Goal: Information Seeking & Learning: Learn about a topic

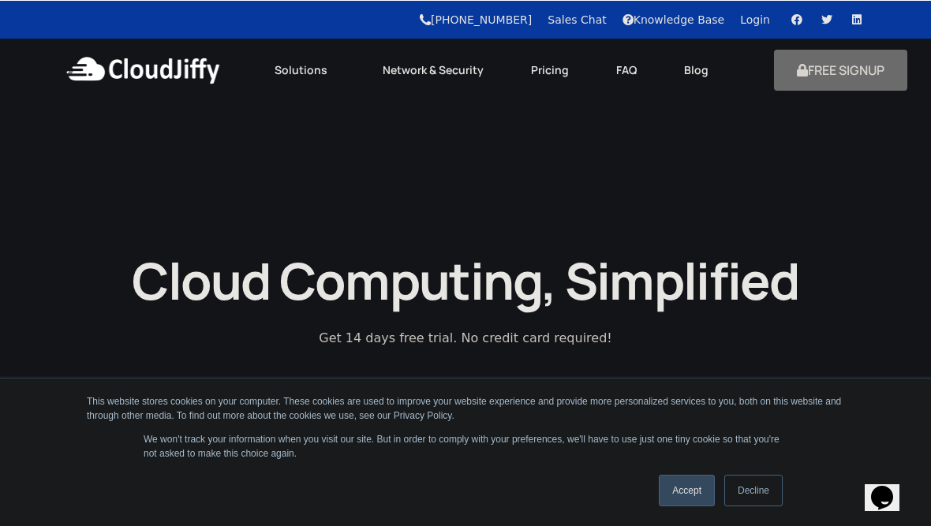
click at [759, 497] on link "Decline" at bounding box center [754, 490] width 58 height 32
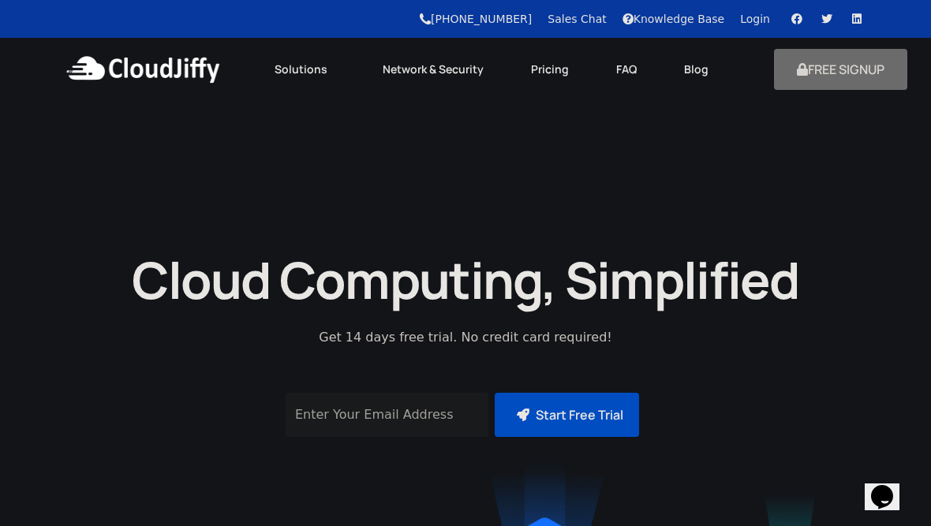
click at [556, 67] on link "Pricing" at bounding box center [549, 69] width 85 height 35
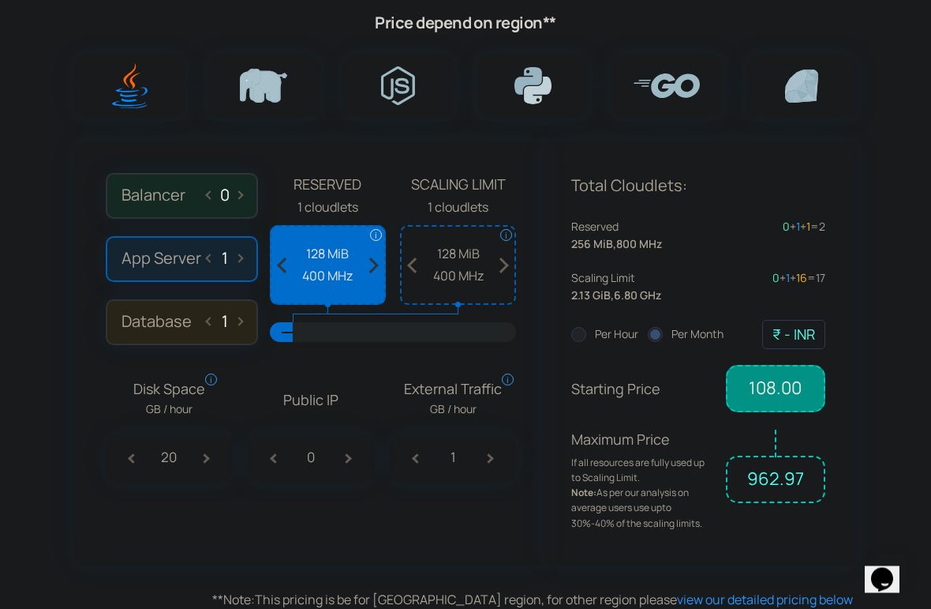
scroll to position [1017, 0]
click at [453, 269] on span "400 MHz" at bounding box center [458, 276] width 97 height 21
click at [461, 266] on span "400 MHz" at bounding box center [458, 276] width 97 height 21
click at [511, 257] on span at bounding box center [503, 265] width 23 height 77
click at [514, 255] on span at bounding box center [503, 265] width 23 height 77
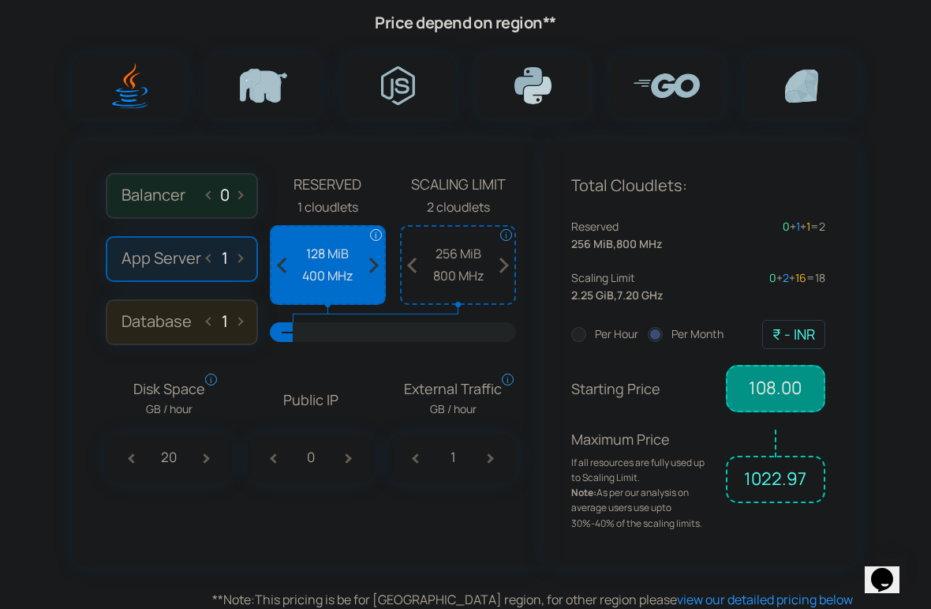
click at [515, 253] on span at bounding box center [503, 265] width 23 height 77
click at [512, 257] on span at bounding box center [503, 265] width 23 height 77
click at [507, 261] on span at bounding box center [503, 265] width 23 height 77
click at [508, 259] on span at bounding box center [503, 265] width 23 height 77
click at [508, 251] on span at bounding box center [503, 265] width 23 height 77
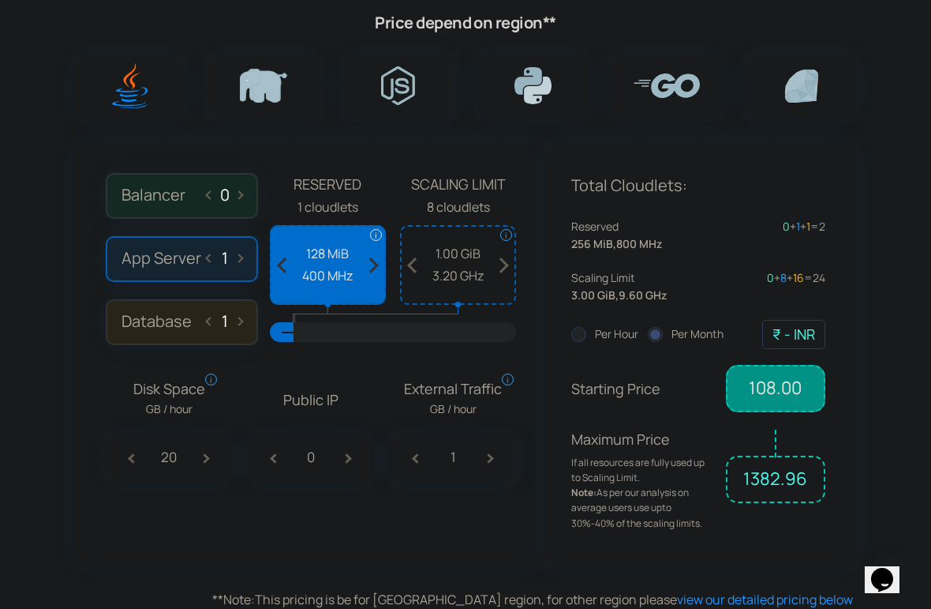
click at [504, 259] on span at bounding box center [503, 265] width 23 height 77
click at [512, 263] on span at bounding box center [503, 265] width 23 height 77
click at [509, 261] on span at bounding box center [503, 265] width 23 height 77
click at [507, 260] on span at bounding box center [503, 265] width 23 height 77
click at [511, 260] on span at bounding box center [503, 265] width 23 height 77
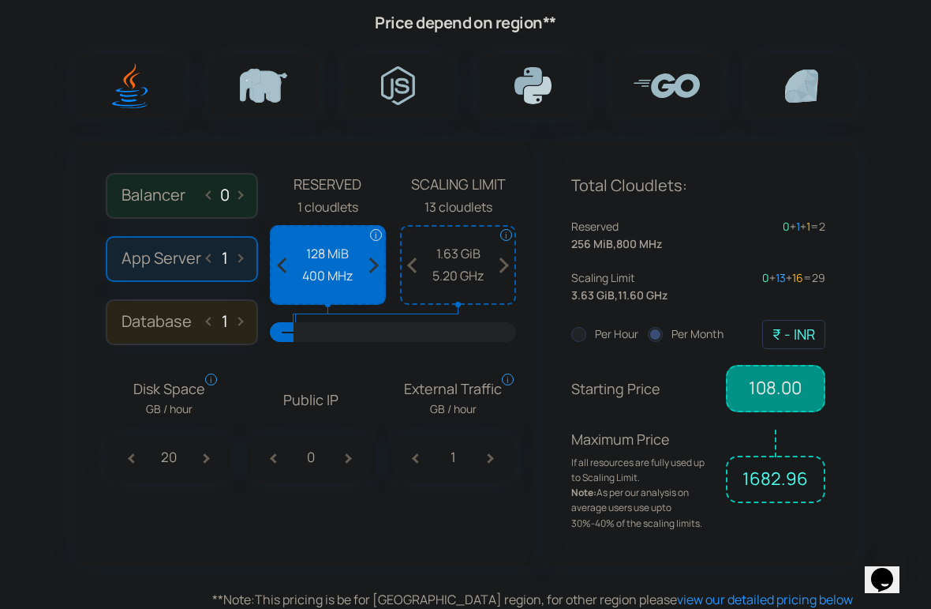
click at [511, 261] on span at bounding box center [503, 265] width 23 height 77
click at [511, 257] on span at bounding box center [503, 265] width 23 height 77
click at [515, 257] on span at bounding box center [503, 265] width 23 height 77
click at [511, 259] on span at bounding box center [503, 265] width 23 height 77
click at [513, 248] on span at bounding box center [503, 265] width 23 height 77
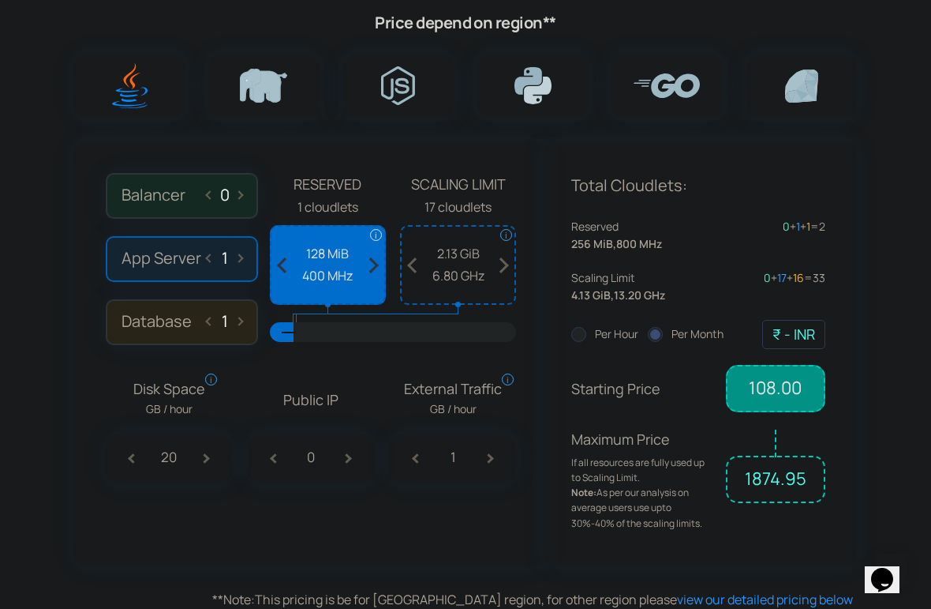
click at [512, 253] on span at bounding box center [503, 265] width 23 height 77
click at [406, 261] on span at bounding box center [413, 265] width 23 height 77
click at [407, 259] on span at bounding box center [413, 265] width 23 height 77
click at [410, 258] on span at bounding box center [413, 265] width 23 height 77
click at [463, 273] on span "6.40 GHz" at bounding box center [458, 276] width 97 height 21
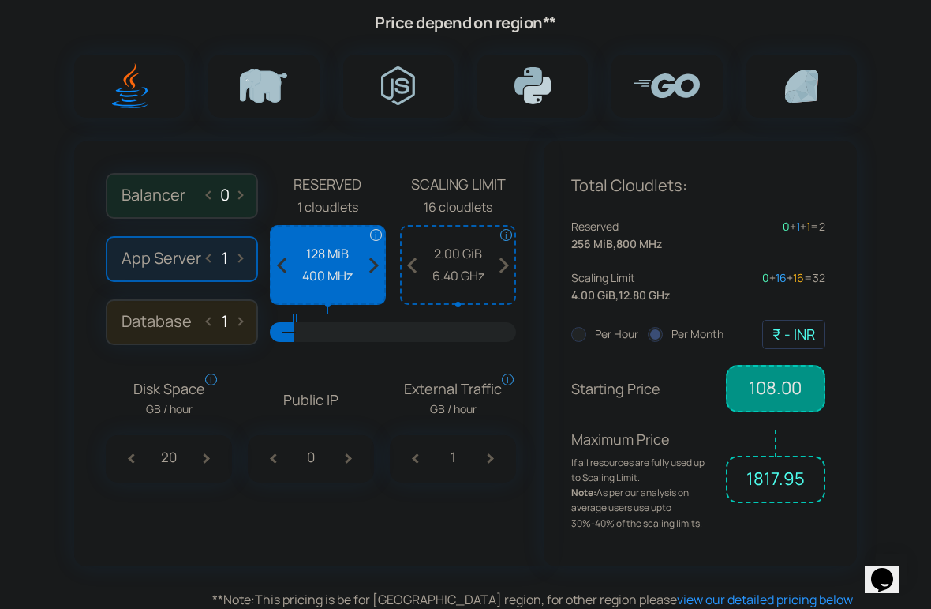
click at [343, 188] on span "Reserved" at bounding box center [328, 184] width 116 height 23
click at [469, 173] on span "Scaling Limit" at bounding box center [458, 184] width 116 height 23
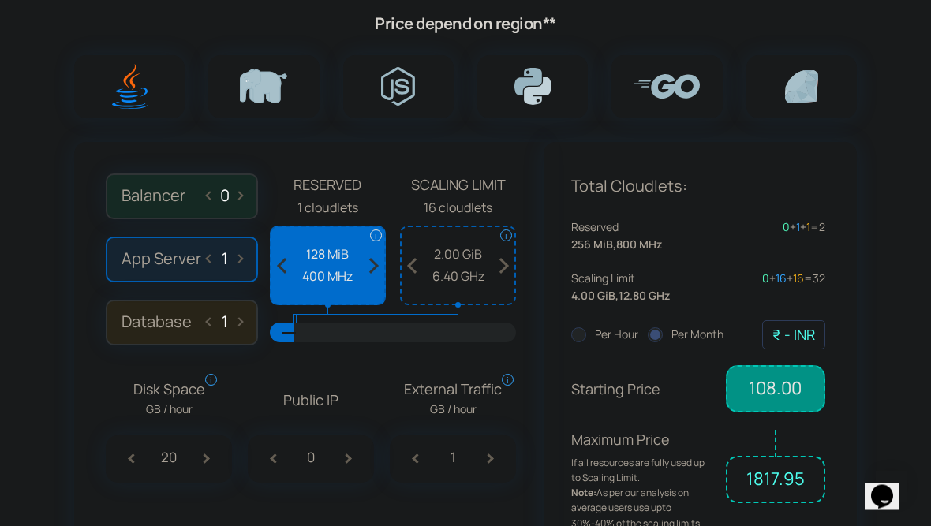
scroll to position [1017, 0]
click at [372, 281] on span at bounding box center [372, 265] width 23 height 77
click at [381, 248] on span at bounding box center [372, 265] width 23 height 77
click at [369, 268] on span at bounding box center [372, 265] width 23 height 77
click at [378, 253] on span at bounding box center [372, 265] width 23 height 77
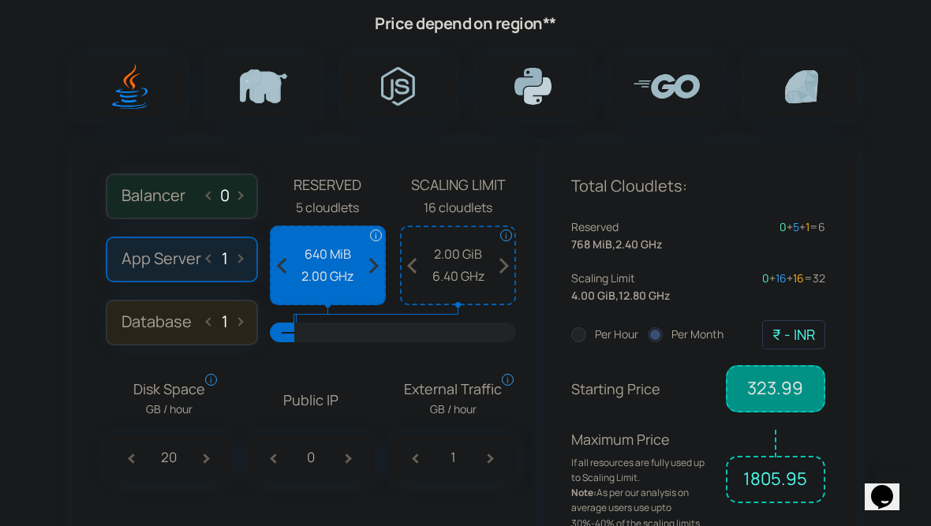
click at [378, 260] on span at bounding box center [372, 265] width 23 height 77
click at [380, 260] on span at bounding box center [372, 265] width 23 height 77
click at [380, 256] on span at bounding box center [372, 265] width 23 height 77
click at [376, 261] on span at bounding box center [372, 265] width 23 height 77
click at [275, 264] on span at bounding box center [282, 265] width 23 height 77
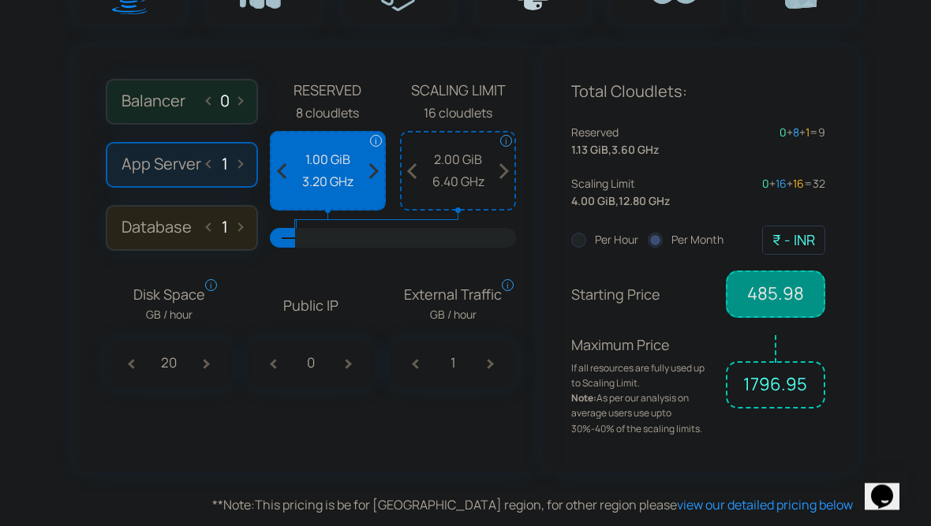
scroll to position [1112, 0]
click at [130, 226] on label "Database 1" at bounding box center [182, 227] width 152 height 46
click at [0, 0] on input "Database 1" at bounding box center [0, 0] width 0 height 0
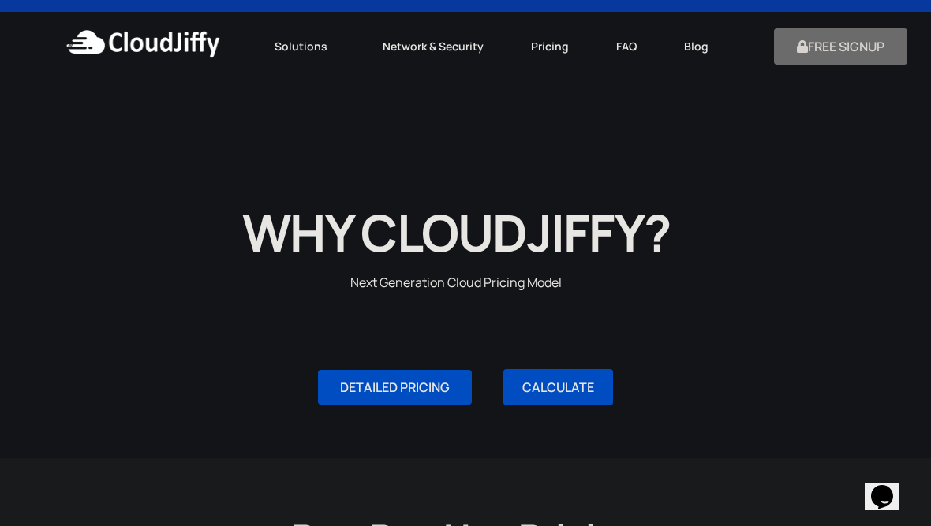
scroll to position [0, 0]
